Goal: Information Seeking & Learning: Learn about a topic

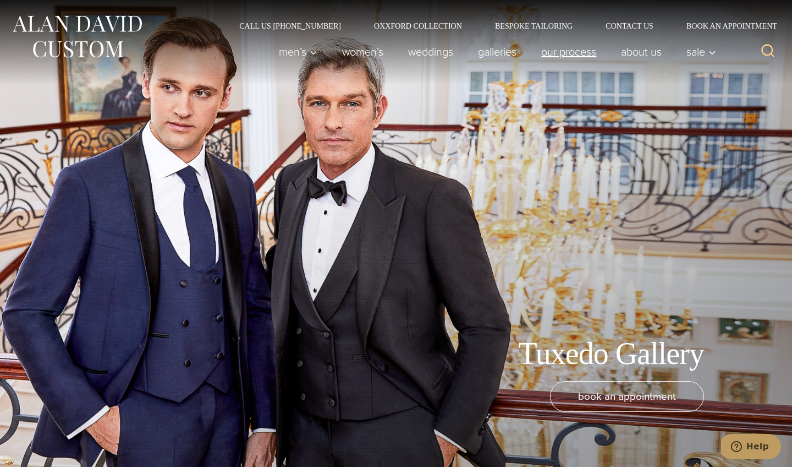
click at [582, 54] on link "Our Process" at bounding box center [569, 52] width 80 height 22
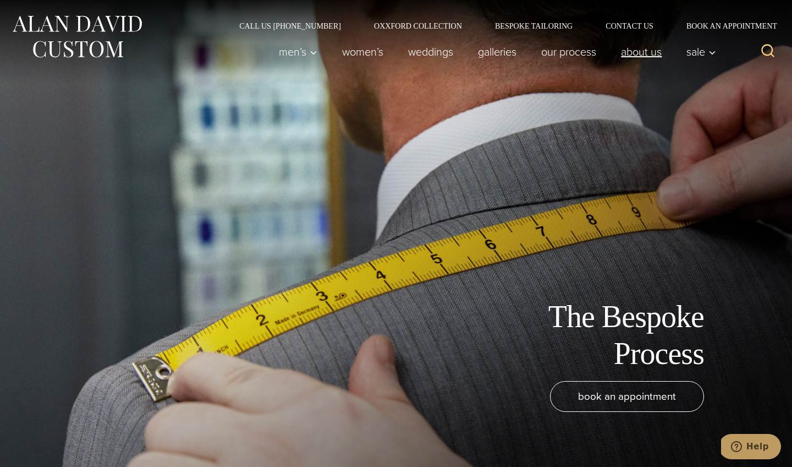
click at [651, 55] on link "About Us" at bounding box center [641, 52] width 65 height 22
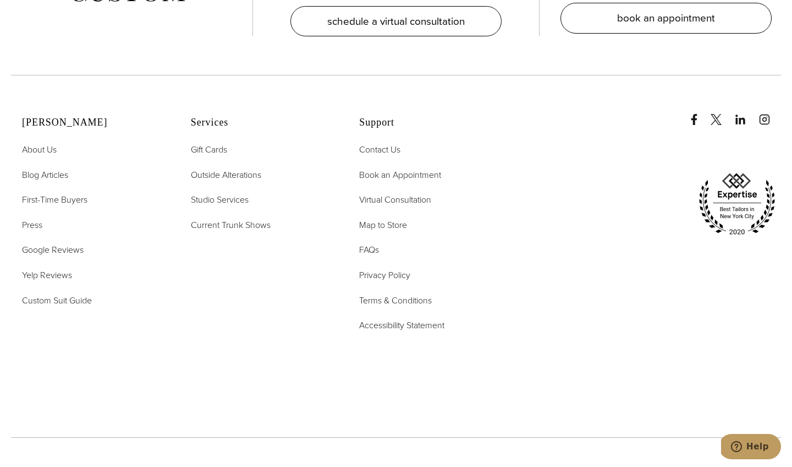
scroll to position [4679, 0]
click at [222, 167] on span "Outside Alterations" at bounding box center [226, 173] width 70 height 13
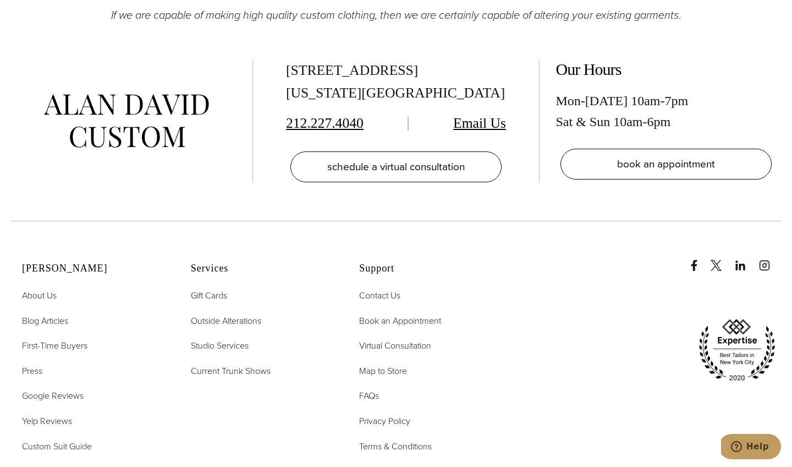
scroll to position [1990, 0]
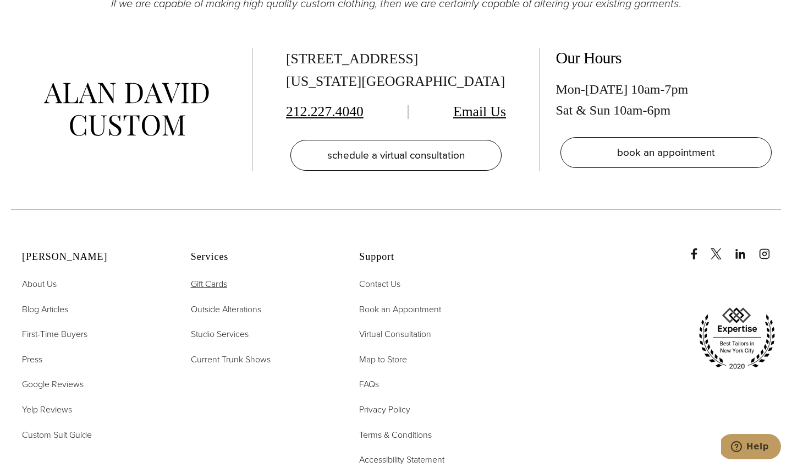
click at [207, 283] on span "Gift Cards" at bounding box center [209, 283] width 36 height 13
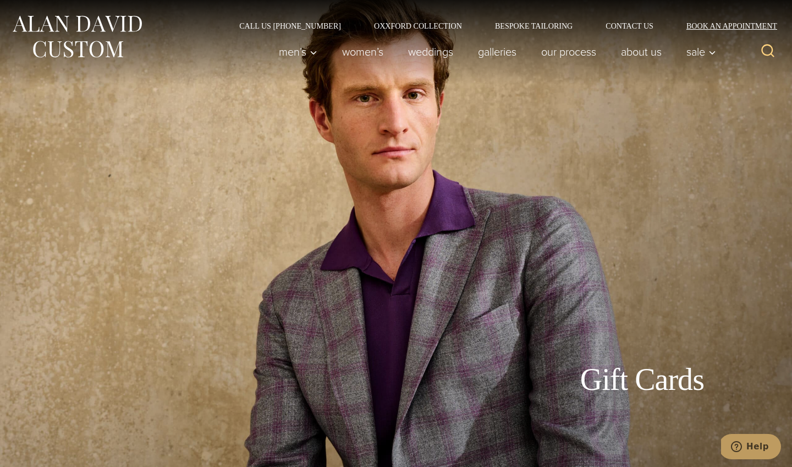
click at [715, 26] on link "Book an Appointment" at bounding box center [725, 26] width 111 height 8
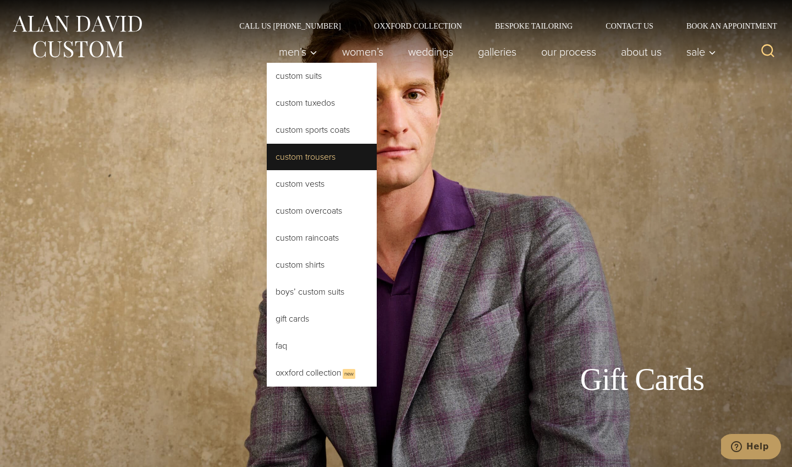
click at [312, 156] on link "Custom Trousers" at bounding box center [322, 157] width 110 height 26
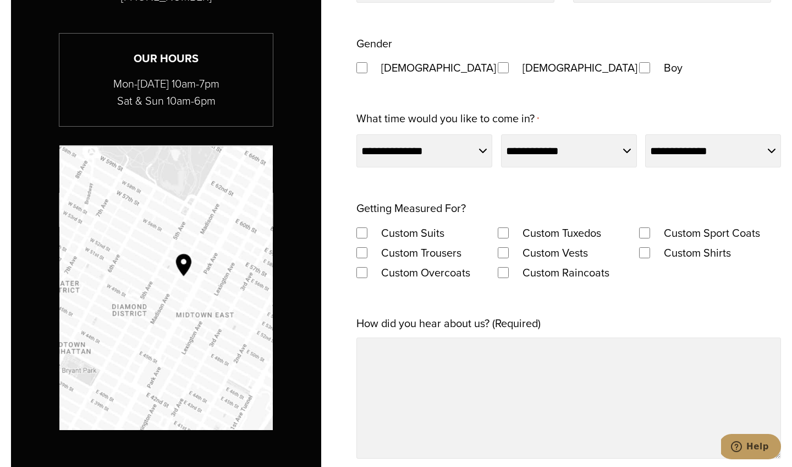
scroll to position [801, 0]
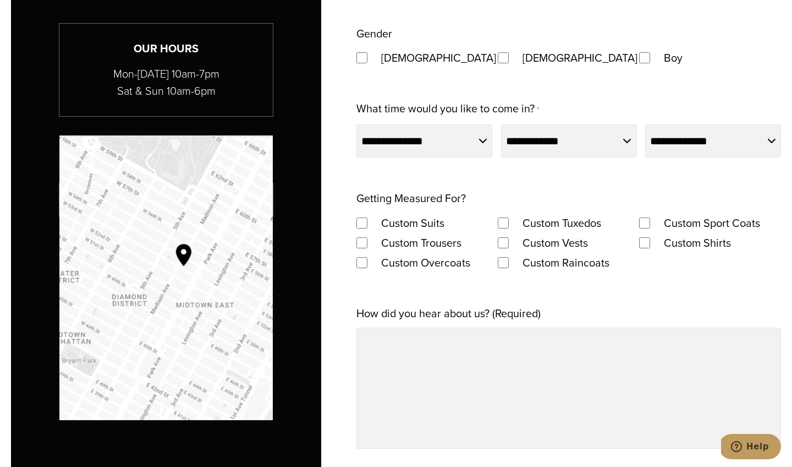
click at [367, 228] on div "Custom Suits" at bounding box center [427, 222] width 141 height 20
click at [362, 234] on div "Custom Trousers" at bounding box center [427, 243] width 141 height 20
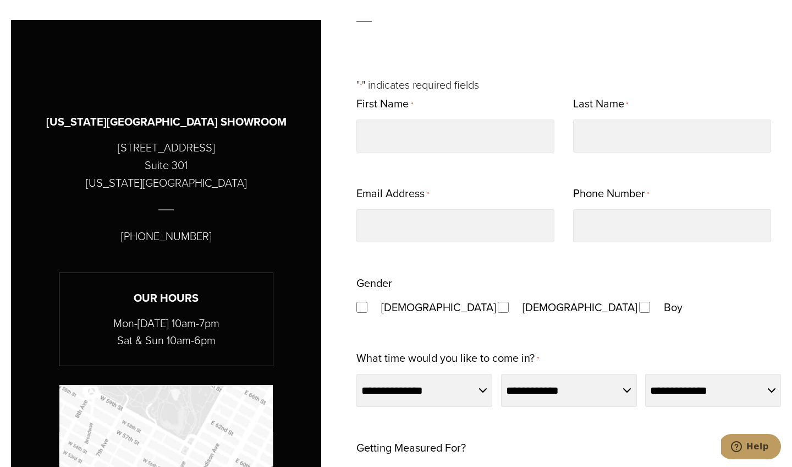
scroll to position [480, 0]
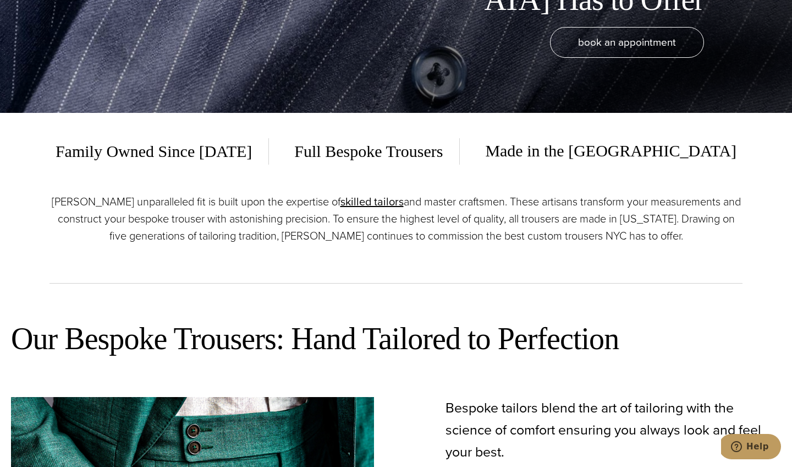
scroll to position [385, 0]
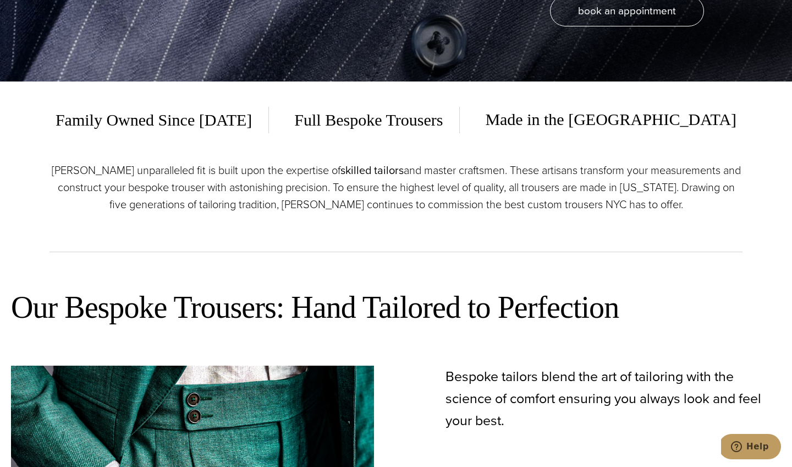
click at [345, 173] on link "skilled tailors" at bounding box center [372, 170] width 63 height 17
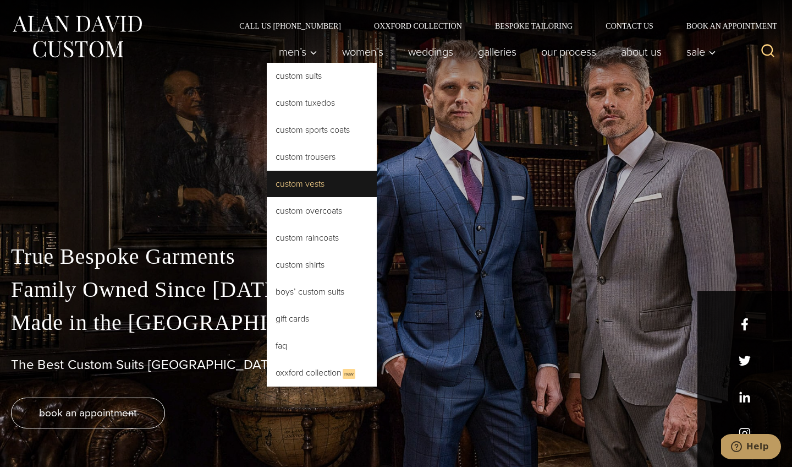
click at [327, 187] on link "Custom Vests" at bounding box center [322, 184] width 110 height 26
click at [314, 185] on link "Custom Vests" at bounding box center [322, 184] width 110 height 26
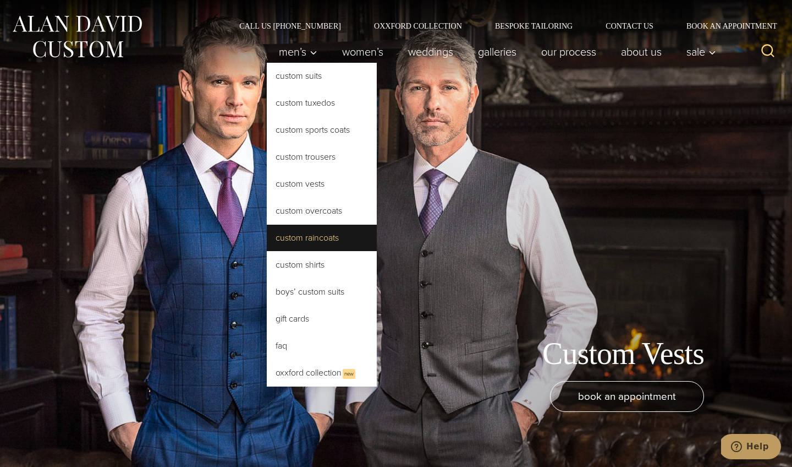
click at [308, 240] on link "Custom Raincoats" at bounding box center [322, 238] width 110 height 26
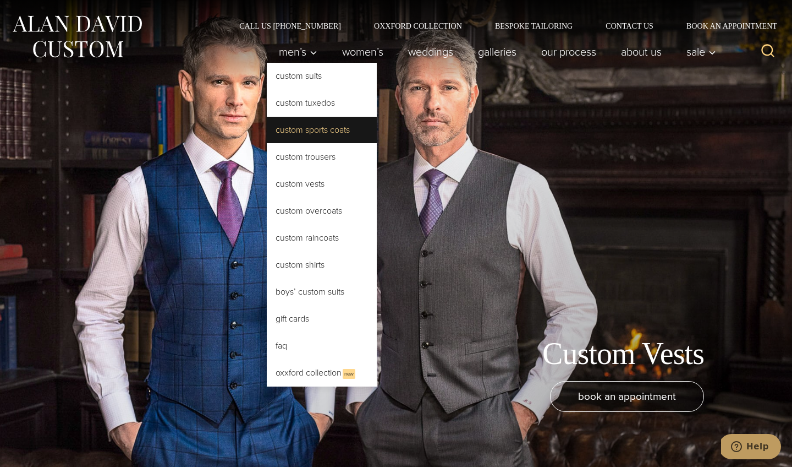
click at [311, 131] on link "Custom Sports Coats" at bounding box center [322, 130] width 110 height 26
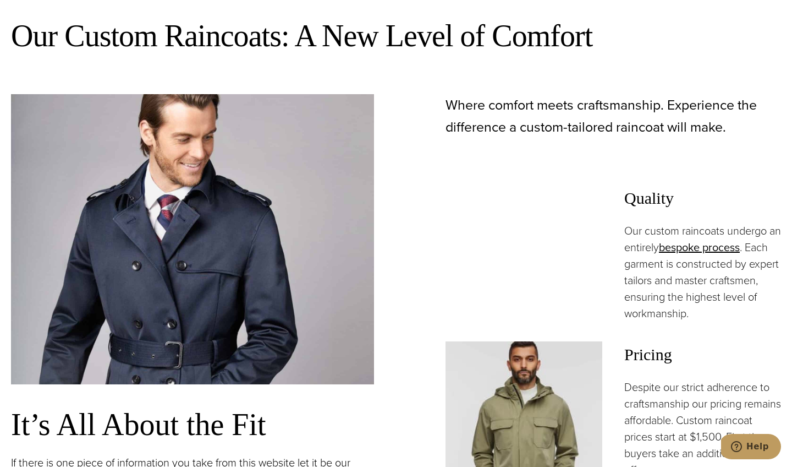
scroll to position [644, 0]
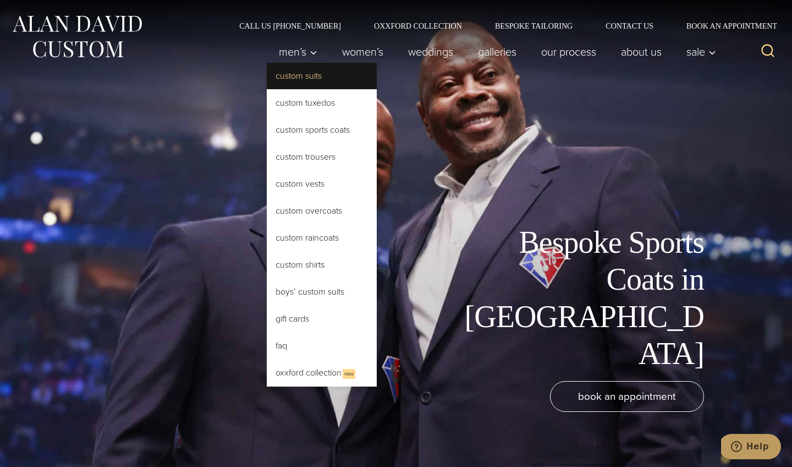
click at [291, 76] on link "Custom Suits" at bounding box center [322, 76] width 110 height 26
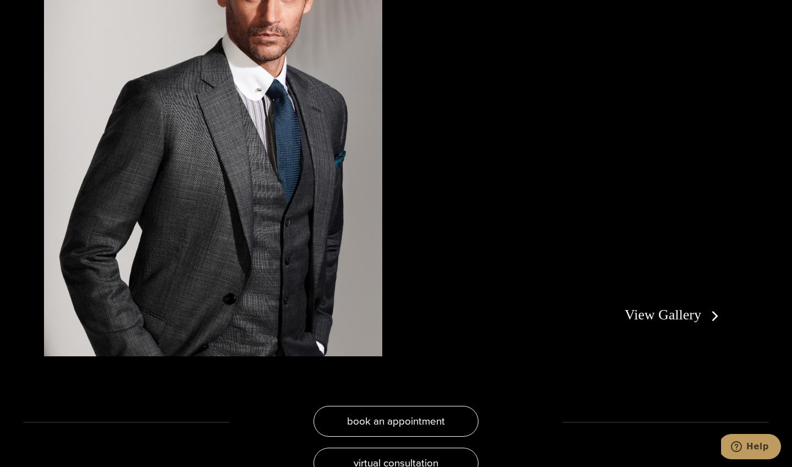
scroll to position [2212, 0]
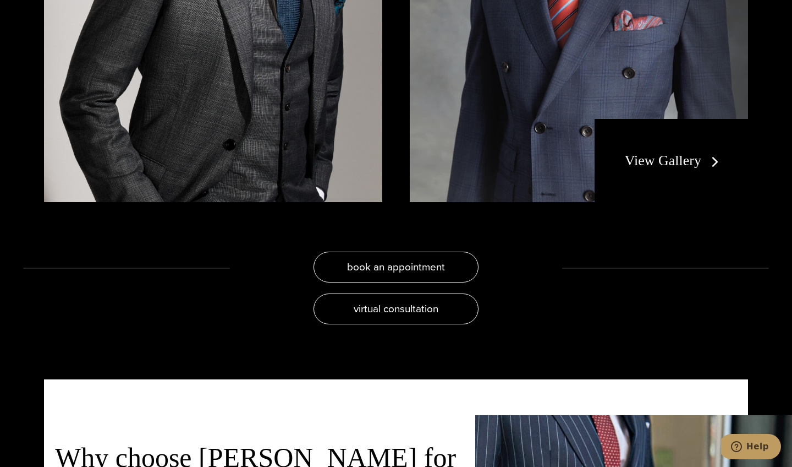
click at [672, 152] on link "View Gallery" at bounding box center [674, 160] width 99 height 16
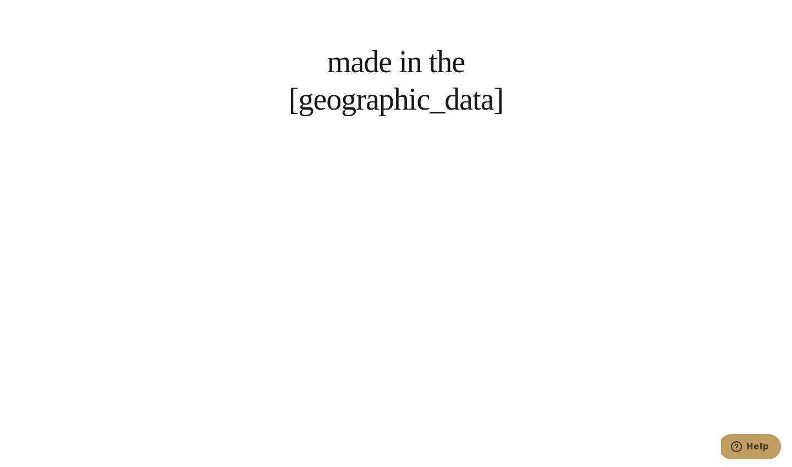
scroll to position [828, 0]
